Goal: Task Accomplishment & Management: Complete application form

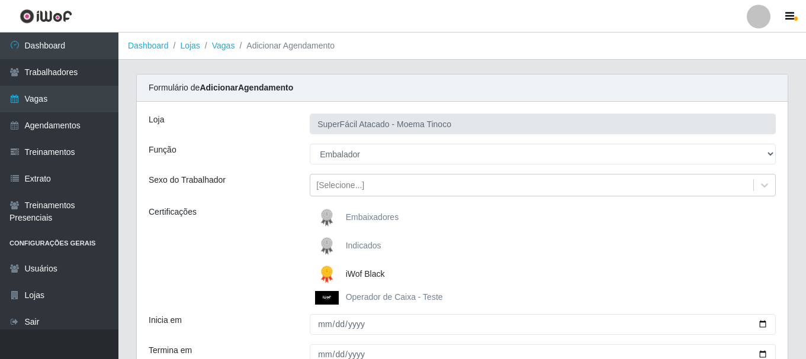
select select "1"
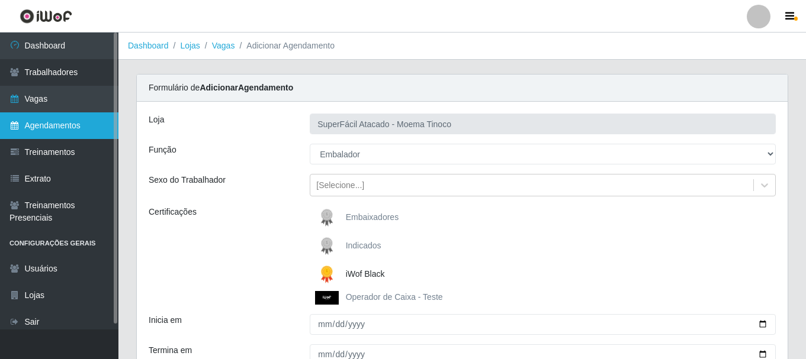
click at [54, 127] on link "Agendamentos" at bounding box center [59, 125] width 118 height 27
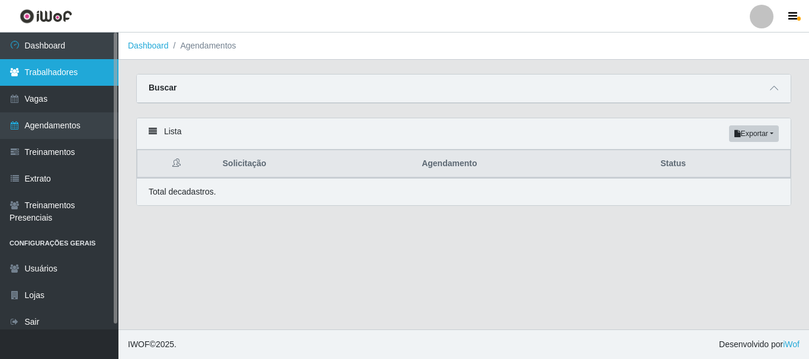
click at [46, 79] on link "Trabalhadores" at bounding box center [59, 72] width 118 height 27
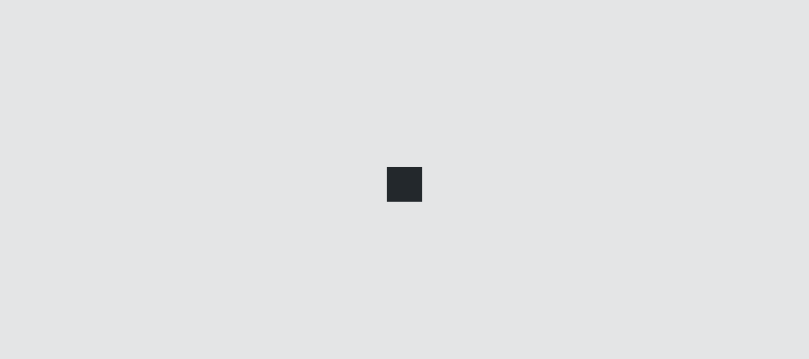
click at [46, 79] on div at bounding box center [404, 179] width 809 height 359
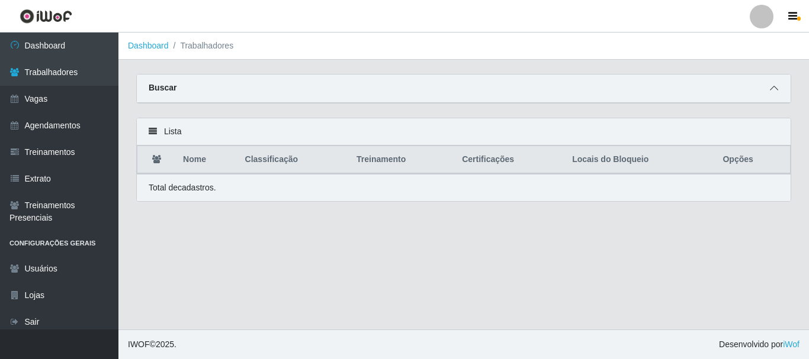
click at [773, 89] on icon at bounding box center [774, 88] width 8 height 8
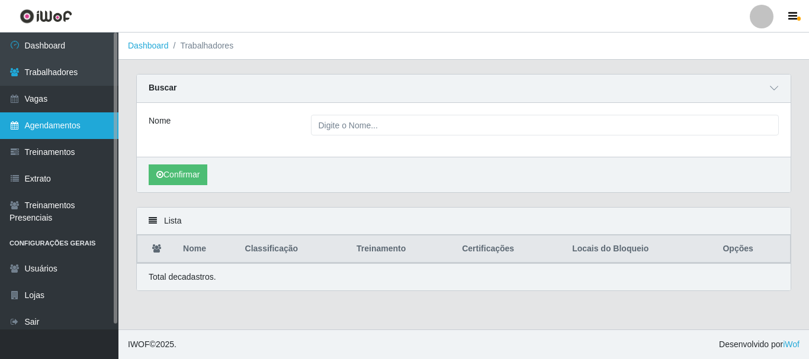
click at [46, 126] on link "Agendamentos" at bounding box center [59, 125] width 118 height 27
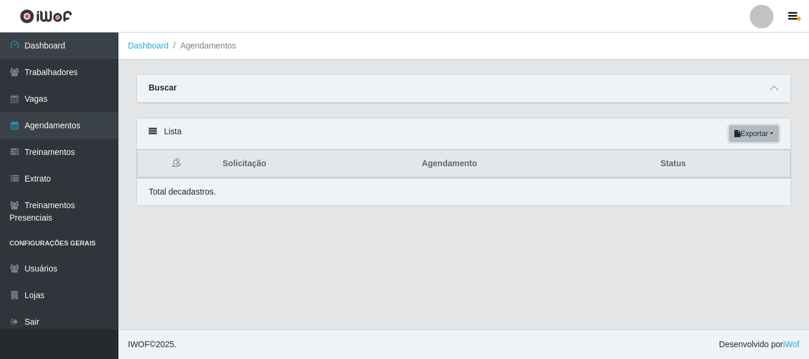
click at [763, 139] on button "Exportar" at bounding box center [754, 134] width 50 height 17
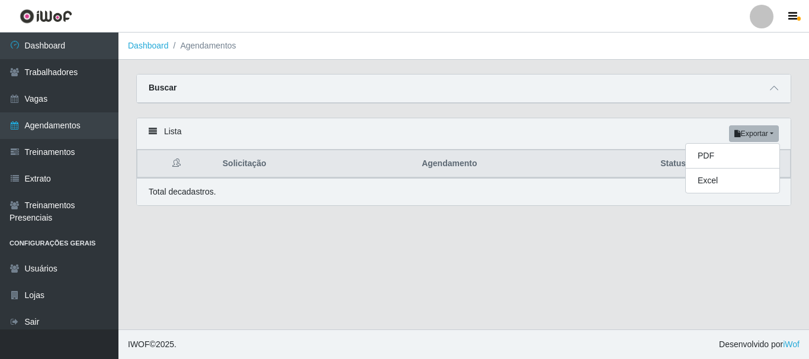
click at [588, 219] on div "Lista Exportar PDF Excel Solicitação Agendamento Status Total de cadastros." at bounding box center [463, 169] width 673 height 102
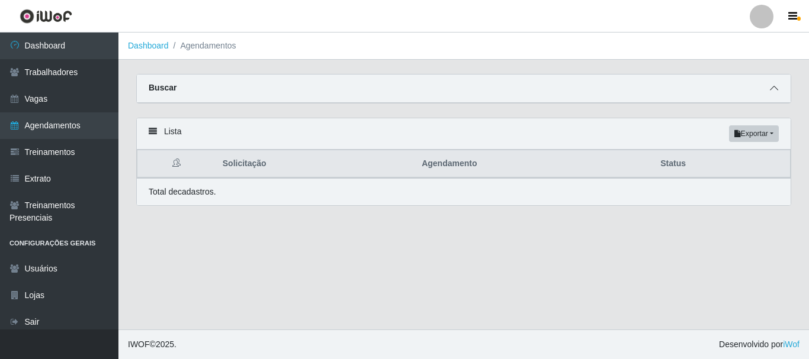
click at [769, 95] on span at bounding box center [774, 89] width 14 height 14
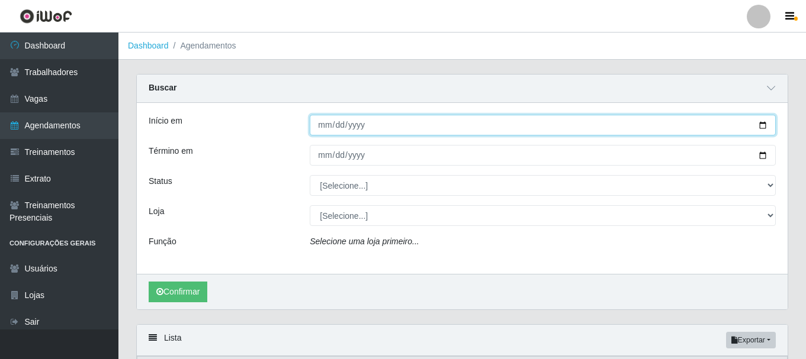
click at [767, 125] on input "Início em" at bounding box center [543, 125] width 466 height 21
type input "[DATE]"
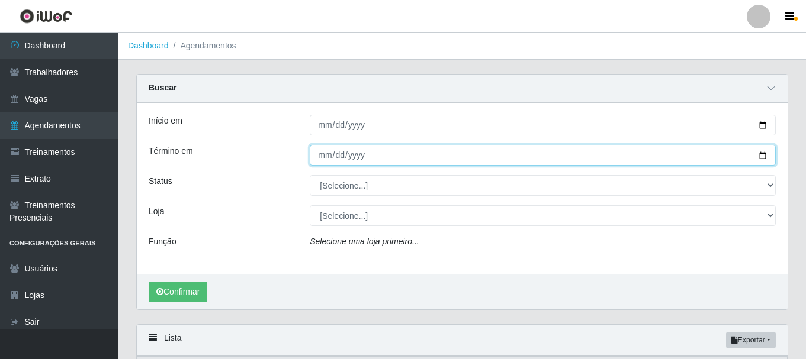
click at [764, 155] on input "Término em" at bounding box center [543, 155] width 466 height 21
type input "[DATE]"
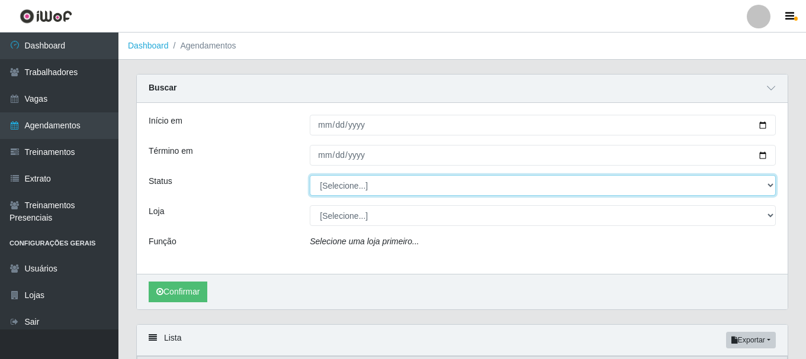
click at [754, 184] on select "[Selecione...] AGENDADO AGUARDANDO LIBERAR EM ANDAMENTO EM REVISÃO FINALIZADO C…" at bounding box center [543, 185] width 466 height 21
select select "AGENDADO"
click at [310, 176] on select "[Selecione...] AGENDADO AGUARDANDO LIBERAR EM ANDAMENTO EM REVISÃO FINALIZADO C…" at bounding box center [543, 185] width 466 height 21
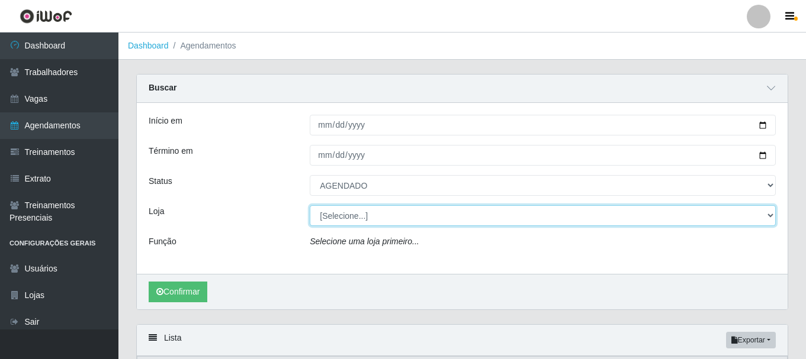
click at [773, 216] on select "[Selecione...] SuperFácil Atacado - Alto de São Manoel SuperFácil Atacado - Ema…" at bounding box center [543, 215] width 466 height 21
select select "540"
click at [310, 206] on select "[Selecione...] SuperFácil Atacado - Alto de São Manoel SuperFácil Atacado - Ema…" at bounding box center [543, 215] width 466 height 21
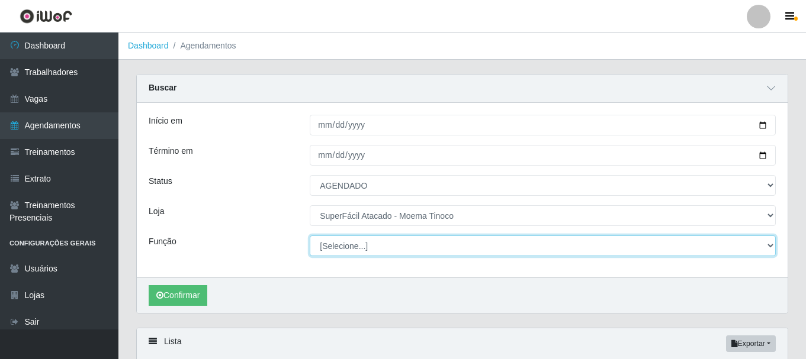
click at [768, 245] on select "[Selecione...] Embalador Embalador + Embalador ++ Operador de Caixa Operador de…" at bounding box center [543, 246] width 466 height 21
select select "1"
click at [310, 236] on select "[Selecione...] Embalador Embalador + Embalador ++ Operador de Caixa Operador de…" at bounding box center [543, 246] width 466 height 21
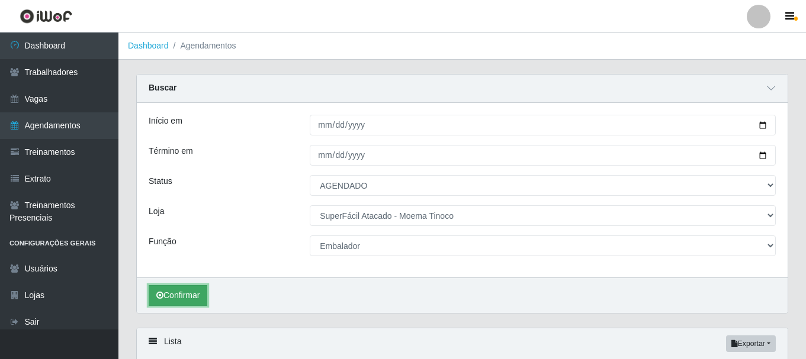
click at [178, 297] on button "Confirmar" at bounding box center [178, 295] width 59 height 21
click at [175, 299] on button "Confirmar" at bounding box center [178, 295] width 59 height 21
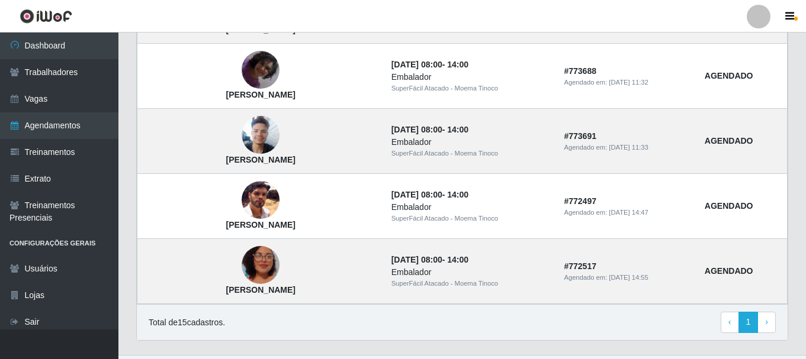
scroll to position [1063, 0]
